Goal: Transaction & Acquisition: Purchase product/service

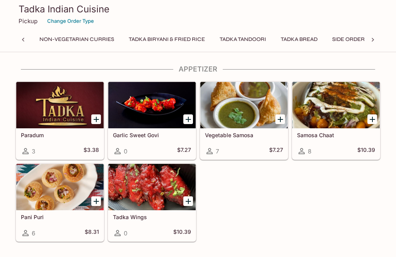
scroll to position [0, 359]
click at [255, 38] on button "Tadka Tandoori" at bounding box center [242, 39] width 55 height 11
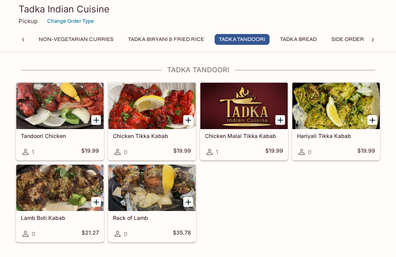
click at [304, 29] on div "Tadka Indian Cuisine Pickup Change Order Type" at bounding box center [197, 15] width 371 height 31
click at [301, 41] on button "Tadka Bread" at bounding box center [298, 39] width 45 height 11
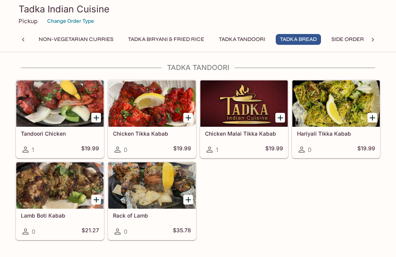
scroll to position [1430, 0]
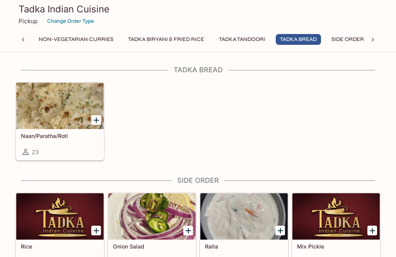
click at [74, 147] on div "Naan/Paratha/Roti 23" at bounding box center [59, 144] width 87 height 31
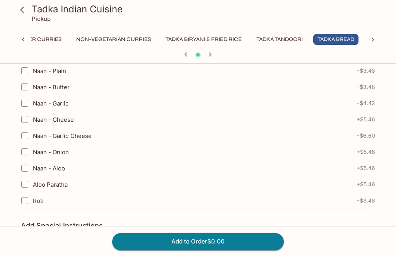
scroll to position [230, 0]
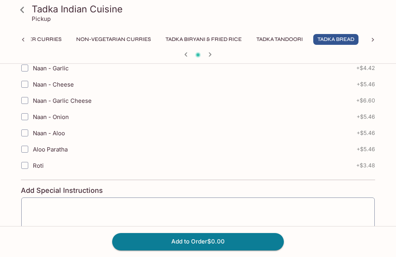
click at [222, 142] on label "Aloo Paratha" at bounding box center [150, 149] width 266 height 16
click at [32, 142] on input "Aloo Paratha" at bounding box center [24, 149] width 15 height 15
checkbox input "true"
click at [208, 250] on button "Add to Order $5.46" at bounding box center [198, 241] width 172 height 17
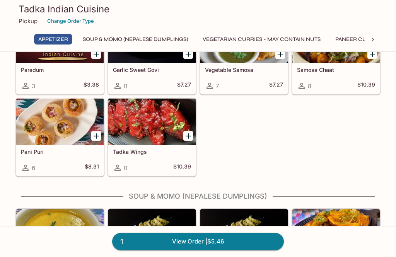
scroll to position [65, 0]
click at [257, 250] on link "1 View Order | $5.46" at bounding box center [198, 241] width 172 height 17
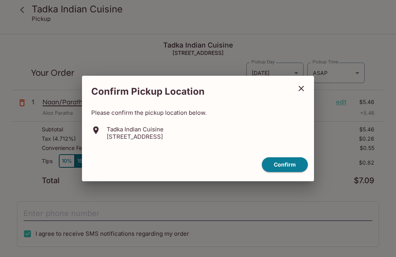
click at [277, 173] on button "Confirm" at bounding box center [285, 164] width 46 height 15
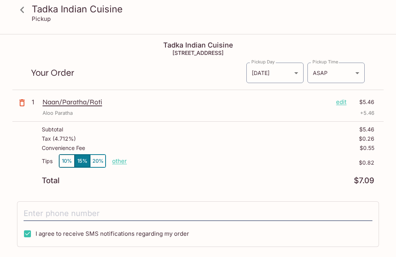
click at [344, 100] on p "edit" at bounding box center [341, 102] width 10 height 9
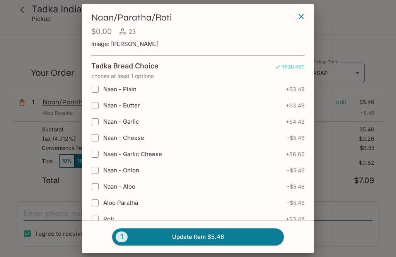
click at [301, 17] on icon "button" at bounding box center [301, 16] width 5 height 5
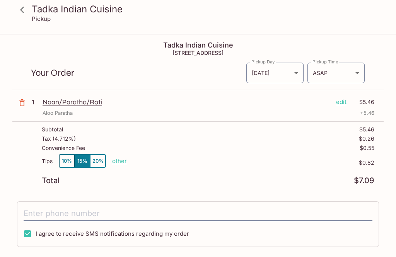
click at [128, 159] on div "Tips 10% 15% 20% other $0.82" at bounding box center [208, 165] width 333 height 23
click at [126, 159] on p "other" at bounding box center [119, 160] width 15 height 7
